Goal: Task Accomplishment & Management: Complete application form

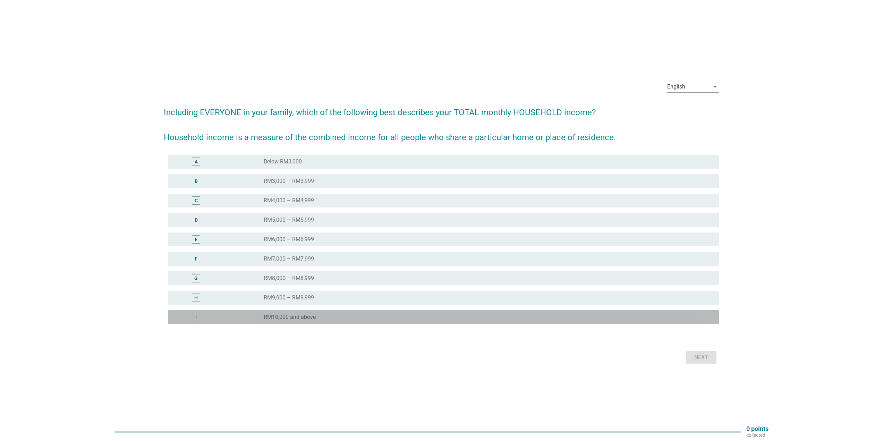
click at [298, 313] on div "radio_button_unchecked RM10,000 and above" at bounding box center [489, 317] width 450 height 8
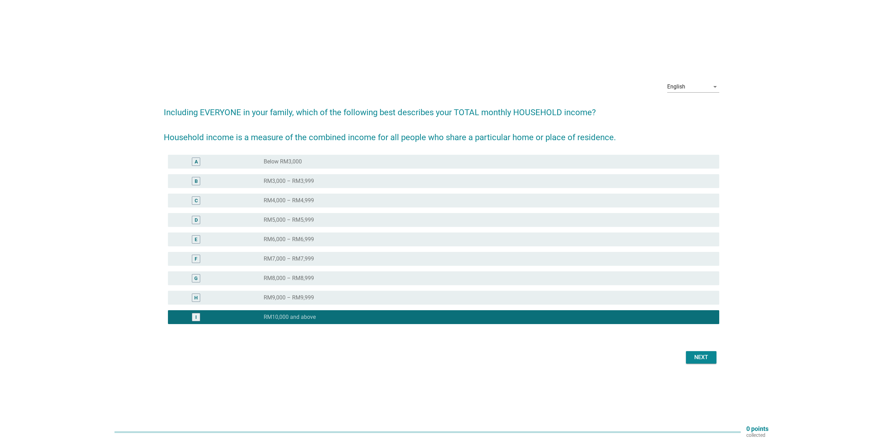
click at [699, 359] on div "Next" at bounding box center [700, 357] width 19 height 8
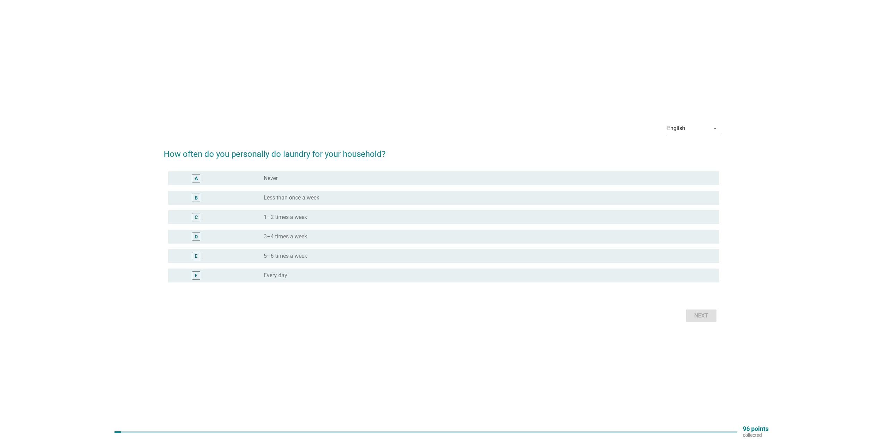
click at [291, 233] on label "3–4 times a week" at bounding box center [285, 236] width 43 height 7
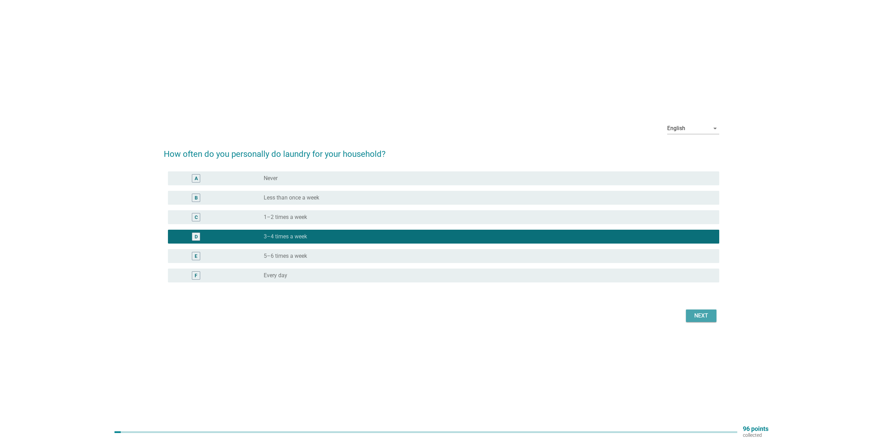
click at [712, 317] on button "Next" at bounding box center [701, 315] width 31 height 12
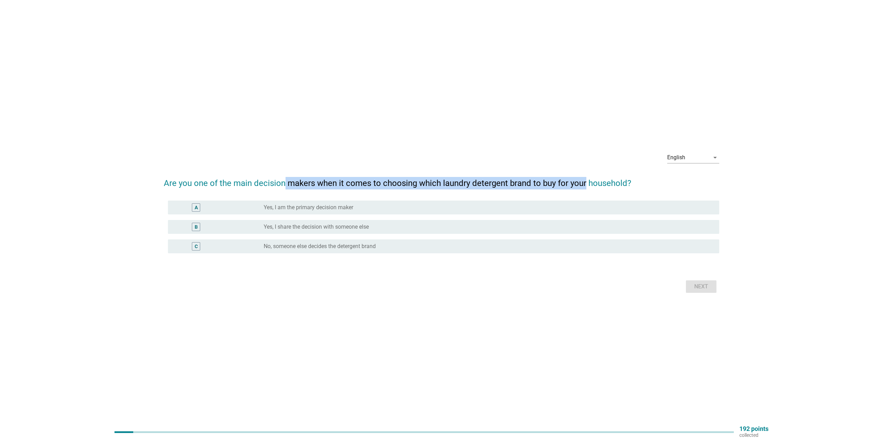
drag, startPoint x: 284, startPoint y: 183, endPoint x: 586, endPoint y: 175, distance: 302.2
click at [586, 175] on h2 "Are you one of the main decision makers when it comes to choosing which laundry…" at bounding box center [441, 179] width 555 height 19
click at [387, 208] on div "radio_button_unchecked Yes, I am the primary decision maker" at bounding box center [486, 207] width 444 height 7
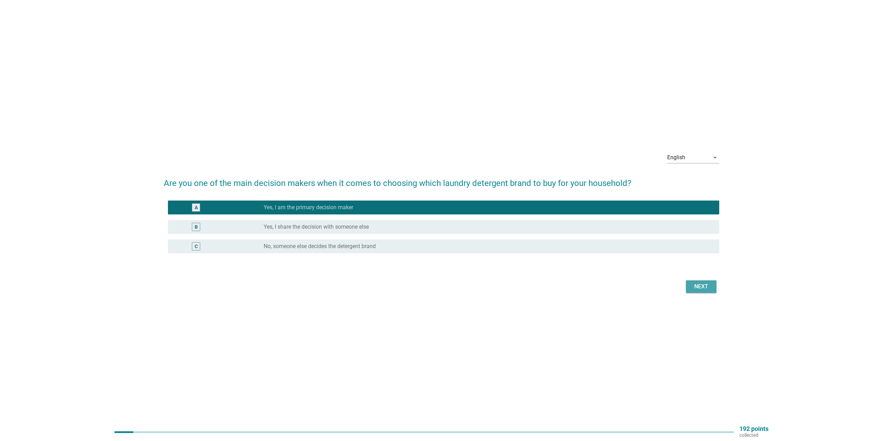
click at [692, 287] on div "Next" at bounding box center [700, 286] width 19 height 8
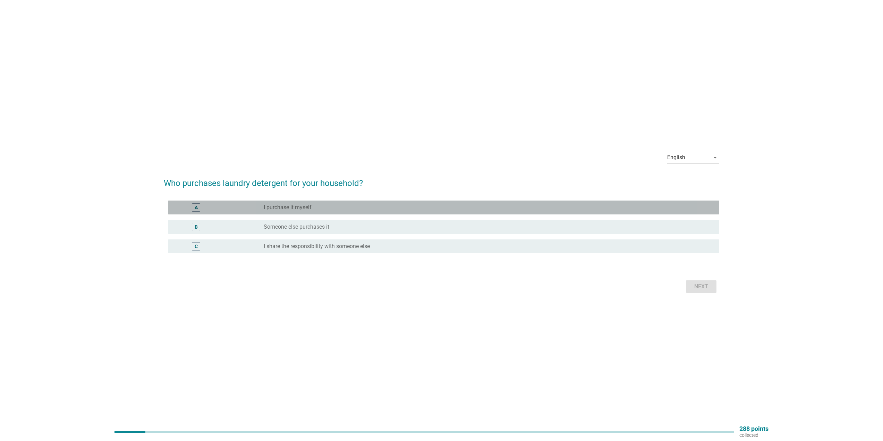
click at [347, 206] on div "radio_button_unchecked I purchase it myself" at bounding box center [486, 207] width 444 height 7
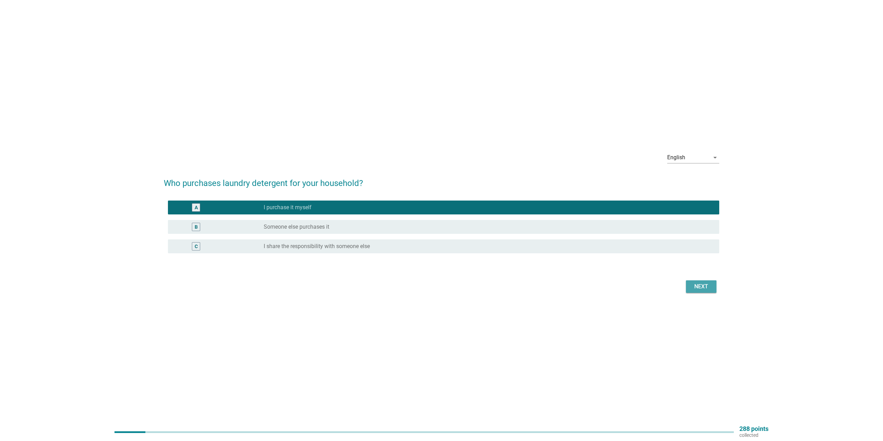
click at [697, 289] on div "Next" at bounding box center [700, 286] width 19 height 8
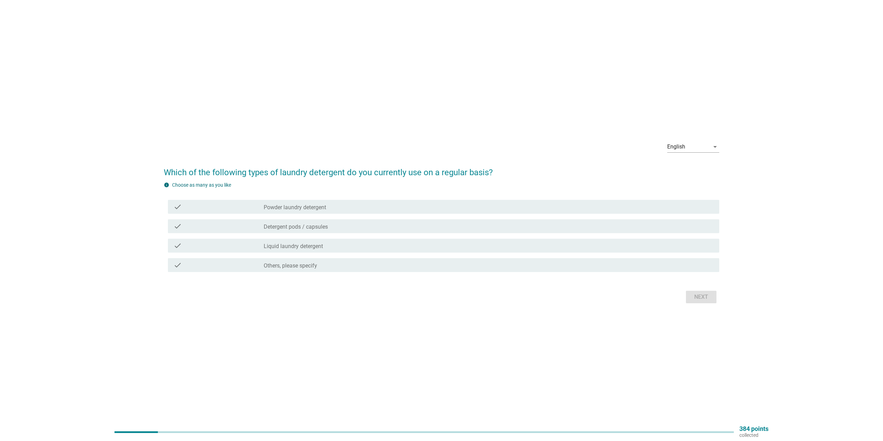
click at [352, 243] on div "check_box_outline_blank Liquid laundry detergent" at bounding box center [489, 245] width 450 height 8
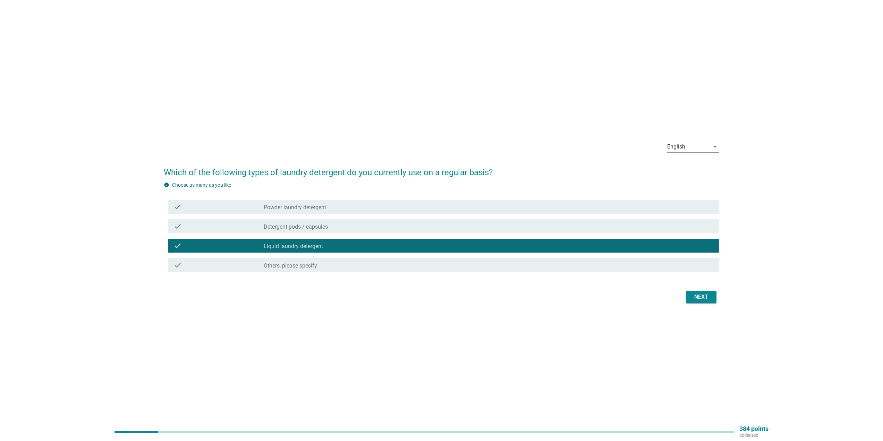
click at [712, 296] on button "Next" at bounding box center [701, 297] width 31 height 12
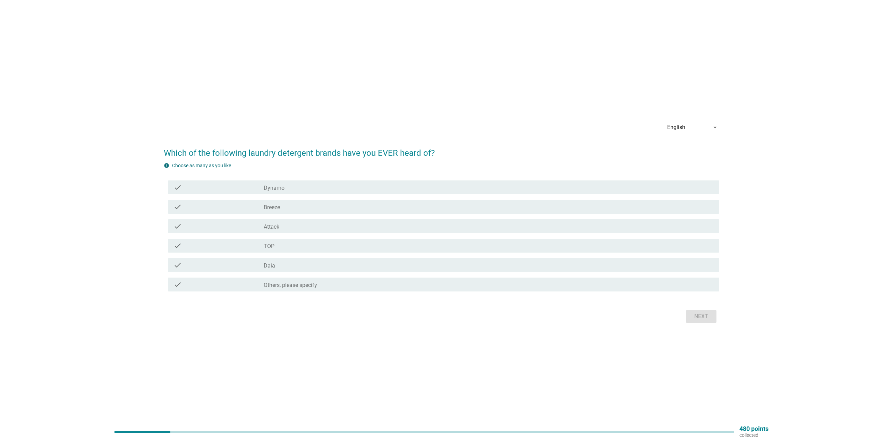
click at [339, 189] on div "check_box_outline_blank Dynamo" at bounding box center [489, 187] width 450 height 8
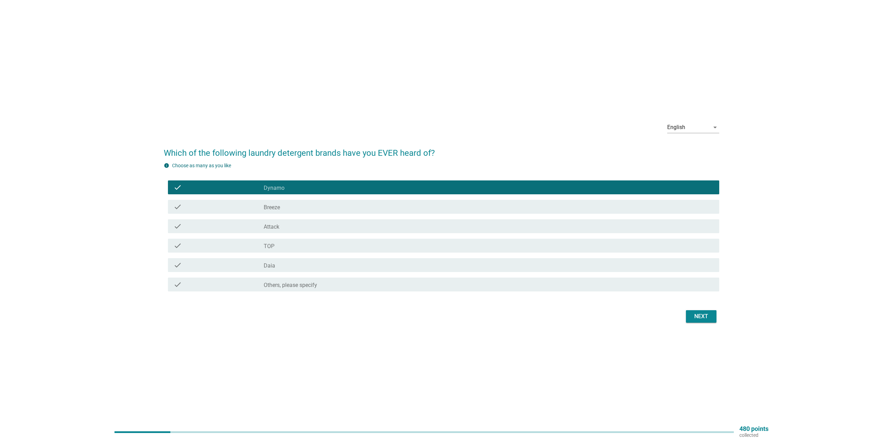
click at [331, 207] on div "check_box_outline_blank Breeze" at bounding box center [489, 207] width 450 height 8
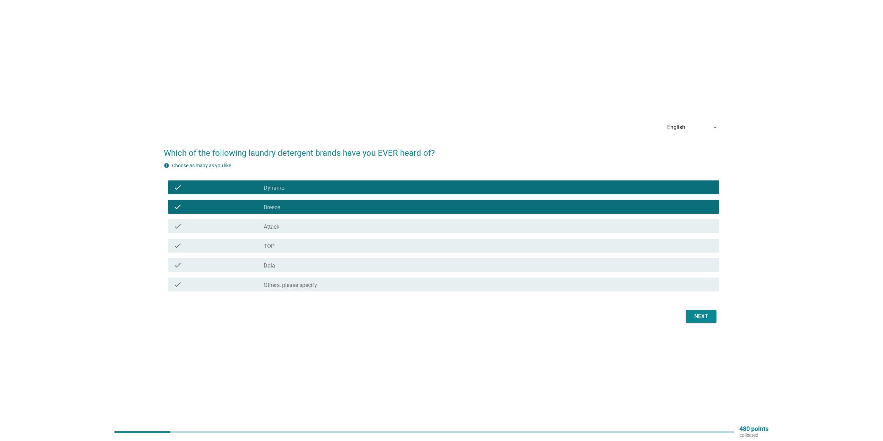
click at [334, 251] on div "check check_box_outline_blank TOP" at bounding box center [443, 246] width 551 height 14
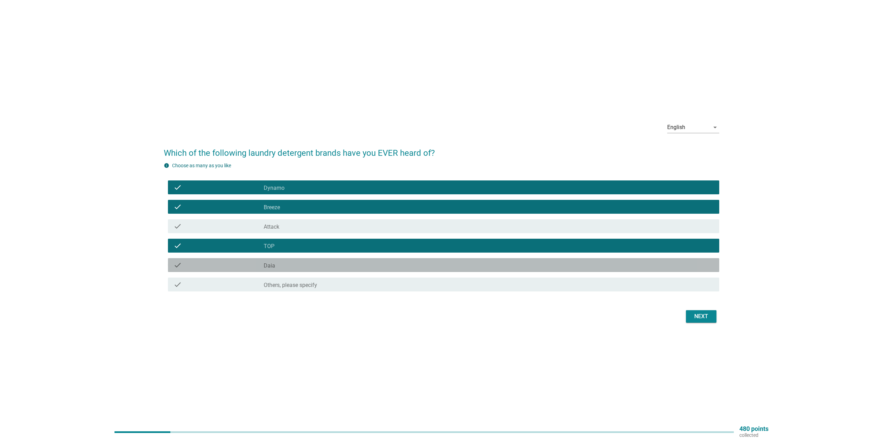
click at [380, 269] on div "check_box_outline_blank Daia" at bounding box center [489, 265] width 450 height 8
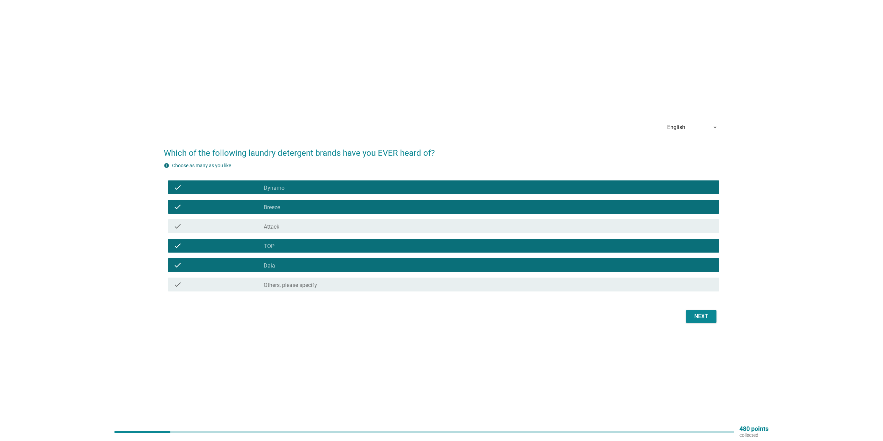
click at [702, 313] on div "Next" at bounding box center [700, 316] width 19 height 8
